Goal: Communication & Community: Answer question/provide support

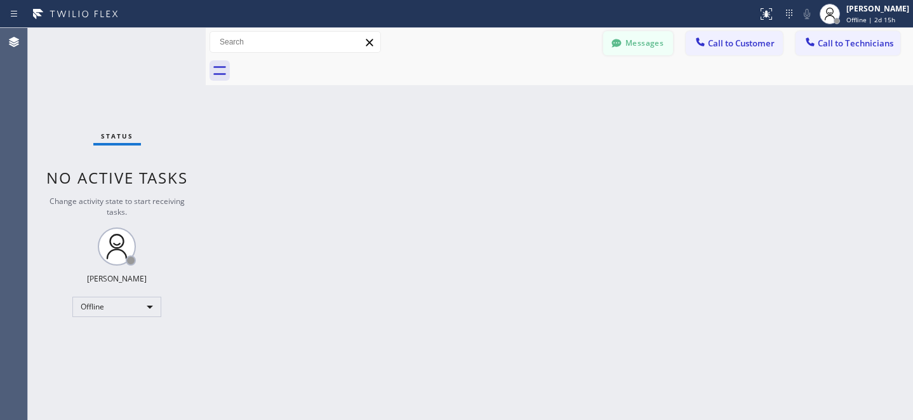
click at [663, 43] on button "Messages" at bounding box center [638, 43] width 70 height 24
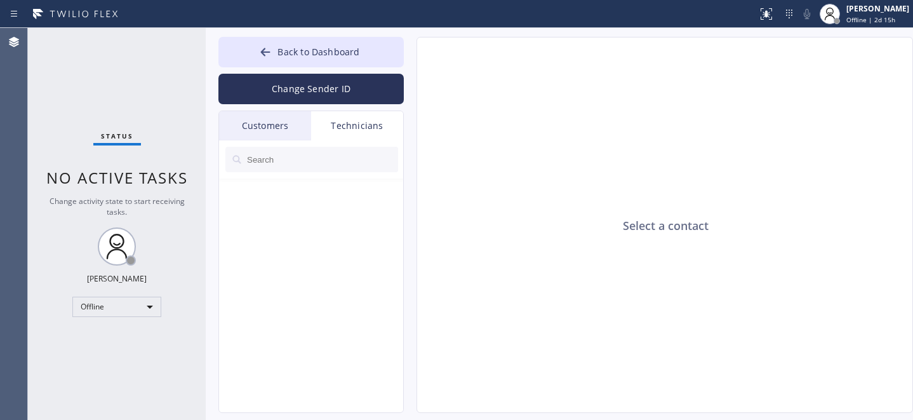
click at [282, 124] on div "Customers" at bounding box center [265, 125] width 92 height 29
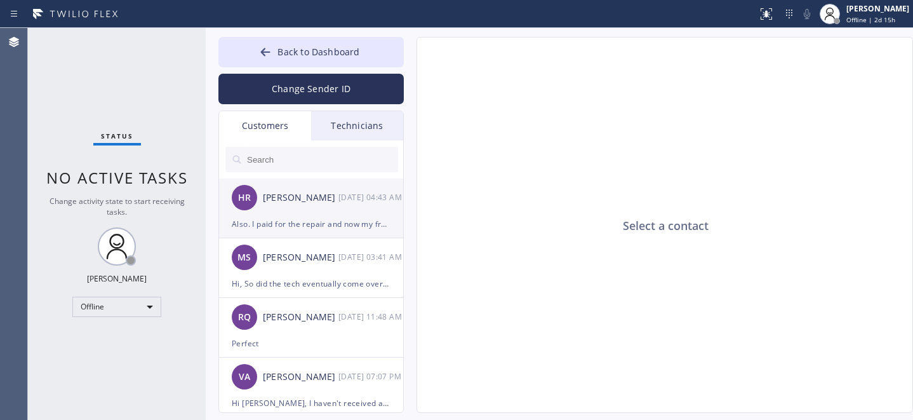
click at [310, 213] on div "HR [PERSON_NAME] [DATE] 04:43 AM" at bounding box center [311, 197] width 185 height 38
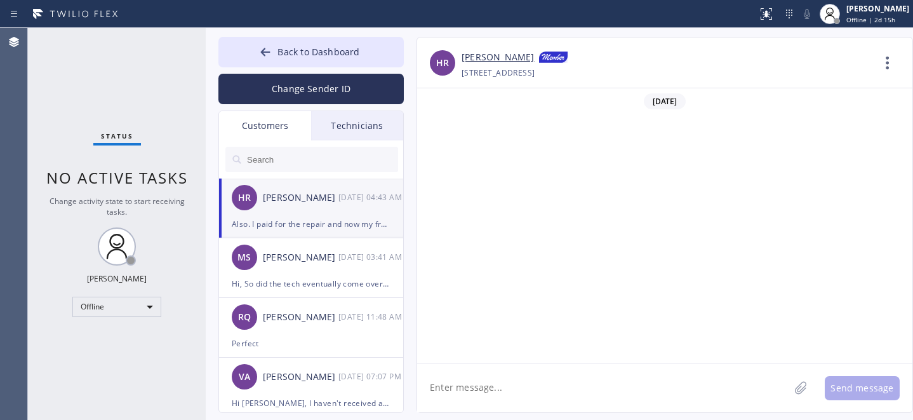
scroll to position [314, 0]
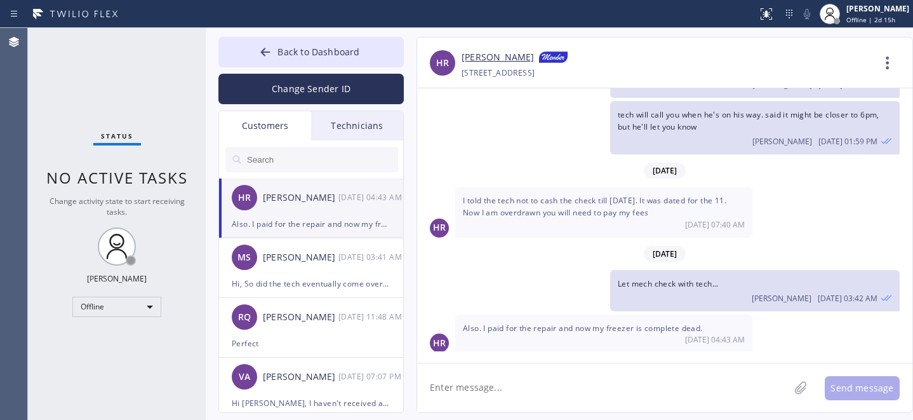
drag, startPoint x: 303, startPoint y: 277, endPoint x: 406, endPoint y: 265, distance: 102.8
click at [305, 277] on div "Hi, So did the tech eventually come over [DATE]?" at bounding box center [311, 283] width 159 height 15
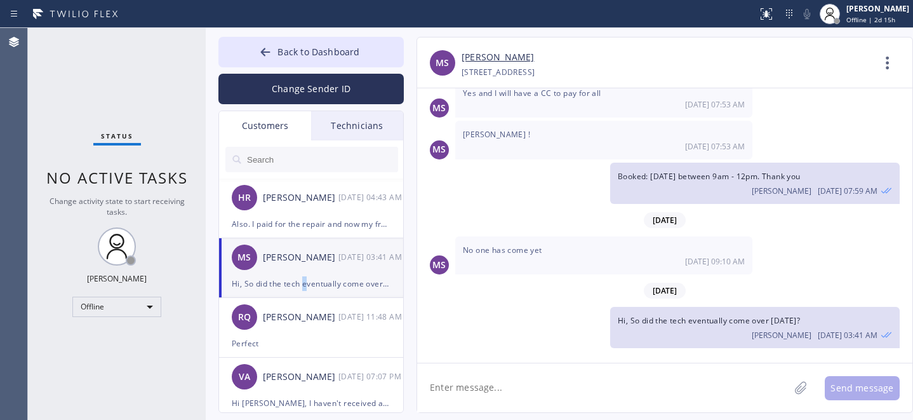
scroll to position [263, 0]
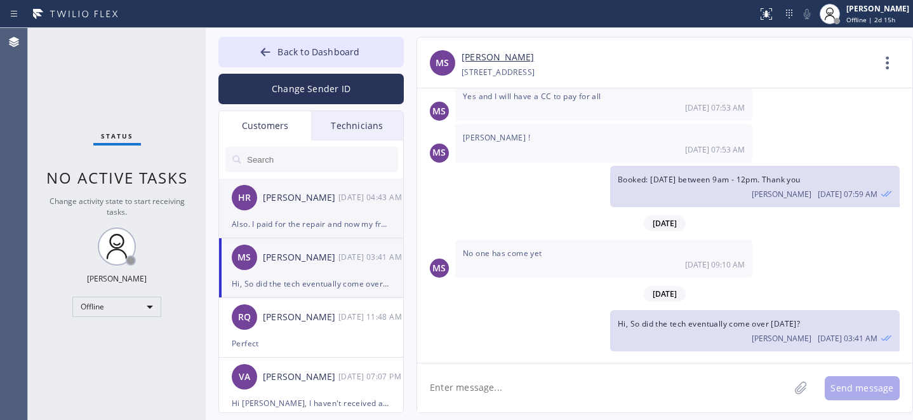
click at [309, 222] on div "Also. I paid for the repair and now my freezer is complete dead." at bounding box center [311, 223] width 159 height 15
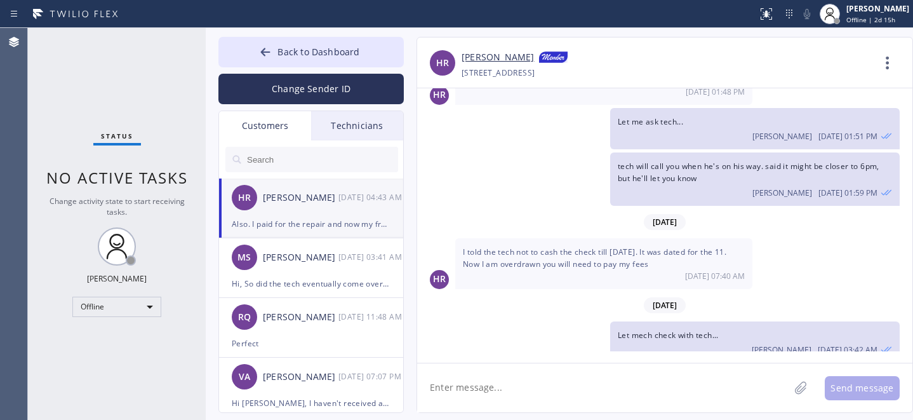
scroll to position [314, 0]
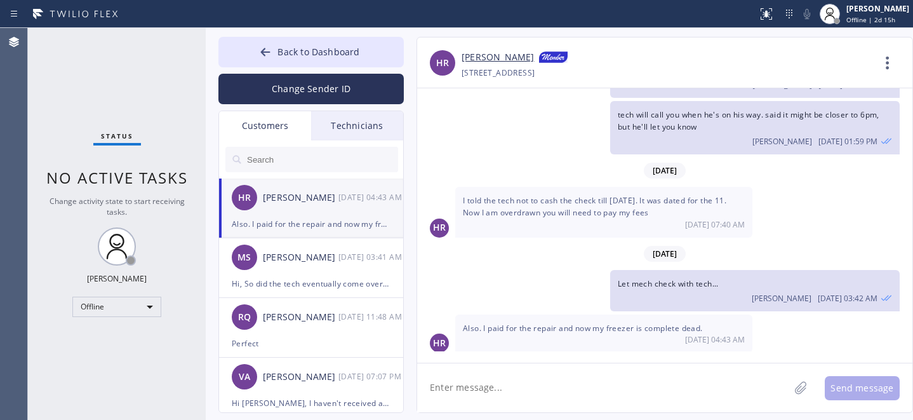
click at [537, 371] on textarea at bounding box center [603, 387] width 372 height 49
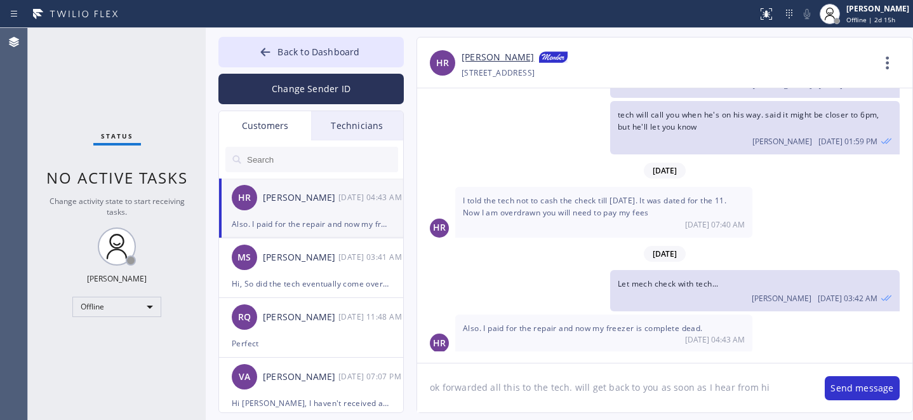
type textarea "ok forwarded all this to the tech. will get back to you as soon as I hear from …"
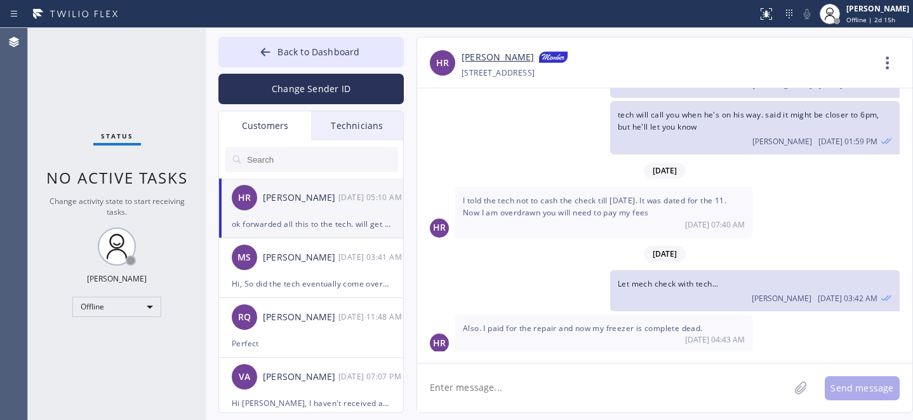
scroll to position [371, 0]
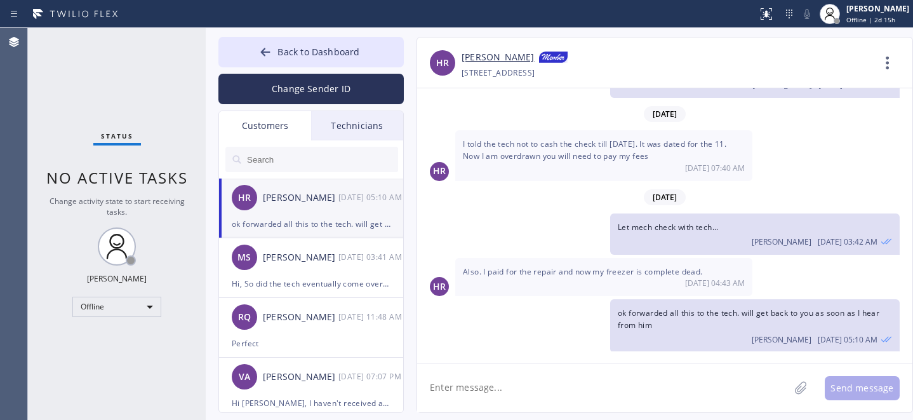
click at [566, 272] on div "Also. I paid for the repair and now my freezer is complete dead. [DATE] 04:43 AM" at bounding box center [603, 277] width 297 height 38
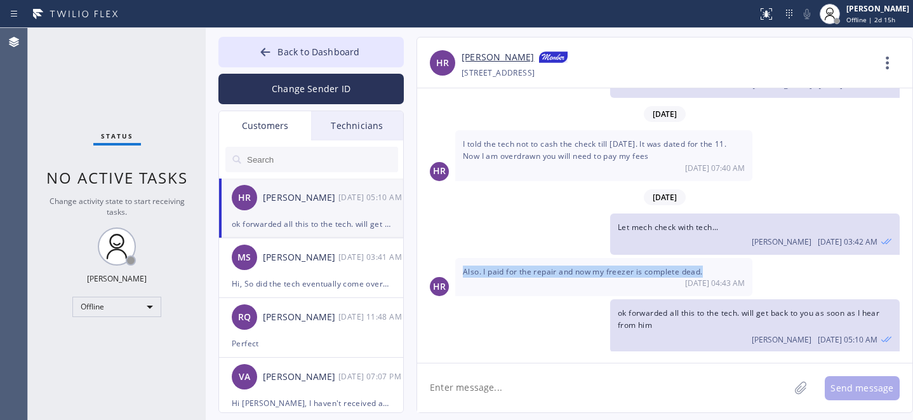
click at [566, 272] on div "Also. I paid for the repair and now my freezer is complete dead. [DATE] 04:43 AM" at bounding box center [603, 277] width 297 height 38
copy span "Also. I paid for the repair and now my freezer is complete dead."
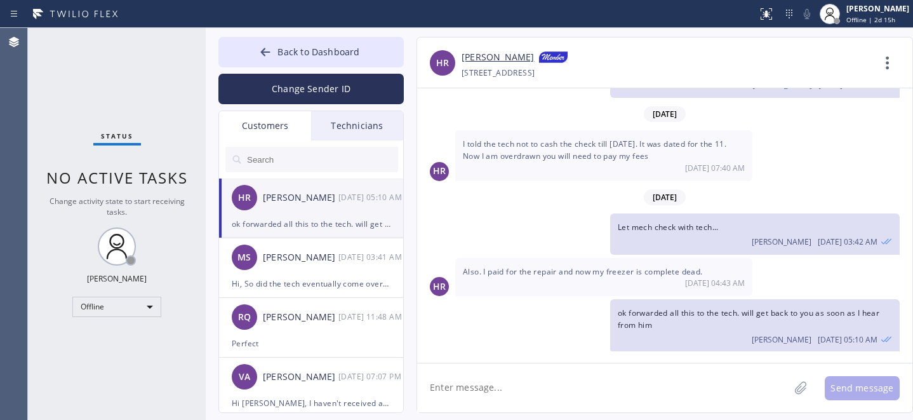
click at [296, 202] on div "[PERSON_NAME]" at bounding box center [301, 197] width 76 height 15
click at [316, 265] on div "[PERSON_NAME] [DATE] 03:41 AM" at bounding box center [311, 257] width 185 height 38
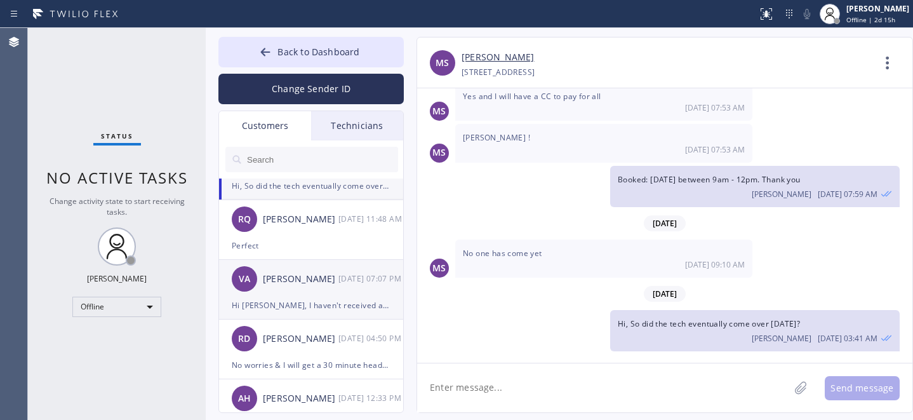
scroll to position [117, 0]
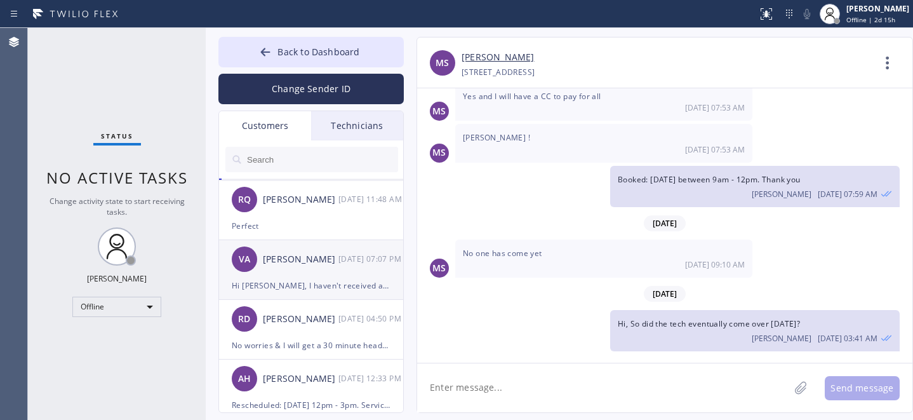
click at [290, 292] on div "Hi [PERSON_NAME], I haven't received a call from the tech yet" at bounding box center [311, 285] width 159 height 15
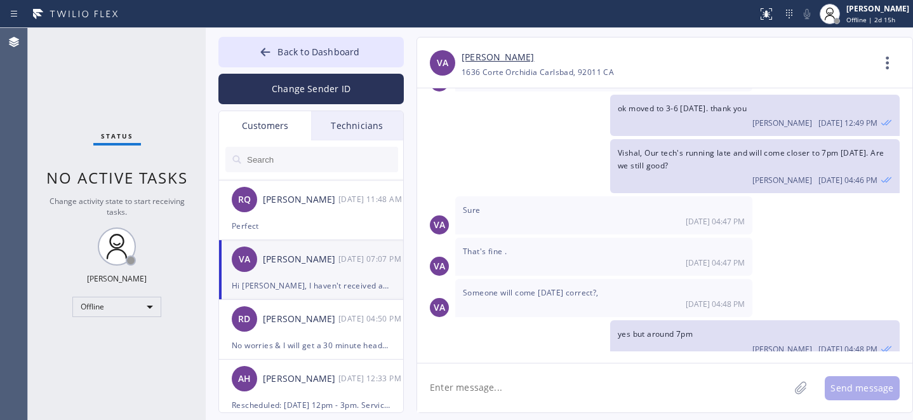
scroll to position [355, 0]
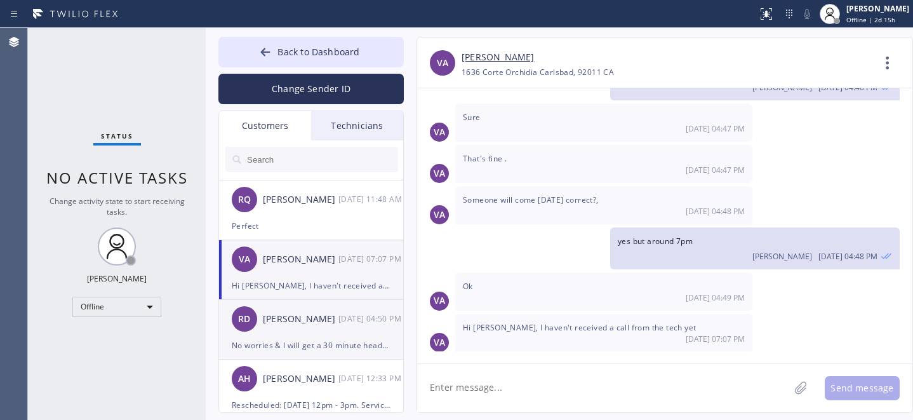
drag, startPoint x: 305, startPoint y: 343, endPoint x: 352, endPoint y: 331, distance: 47.7
click at [305, 342] on div "No worries & I will get a 30 minute heads up before the tech arrives right?" at bounding box center [311, 345] width 159 height 15
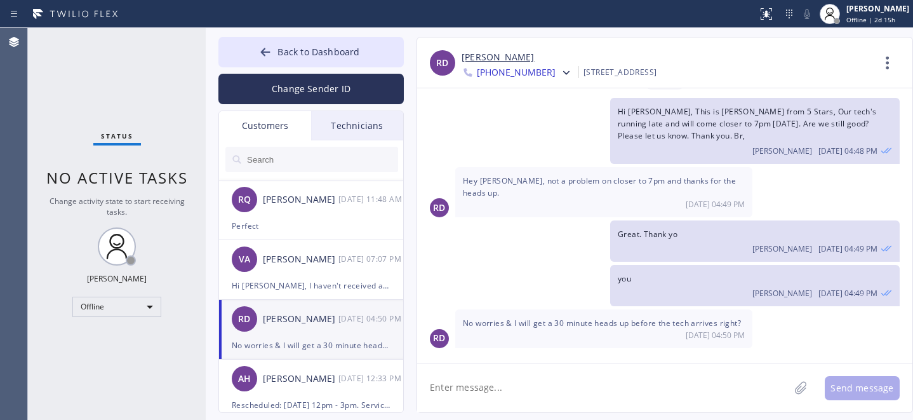
scroll to position [5, 0]
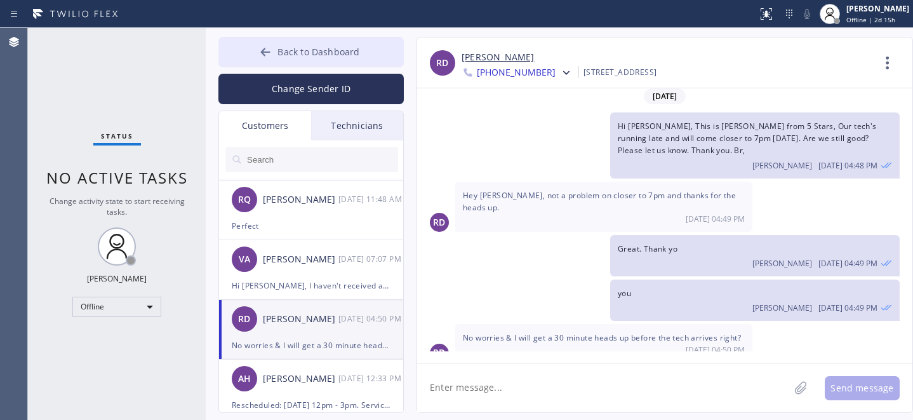
click at [267, 56] on icon at bounding box center [265, 52] width 13 height 13
